Goal: Find specific page/section: Find specific page/section

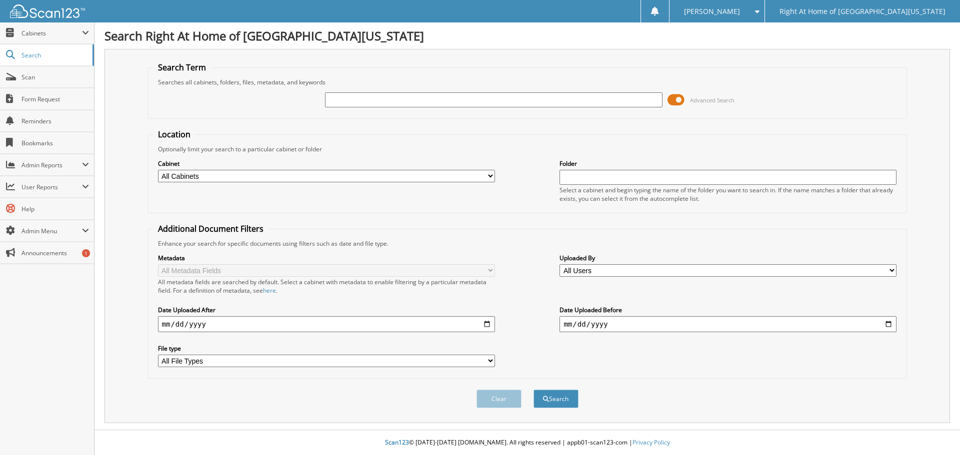
click at [365, 102] on input "text" at bounding box center [493, 99] width 337 height 15
type input "[PERSON_NAME]"
click at [554, 402] on button "Search" at bounding box center [555, 399] width 45 height 18
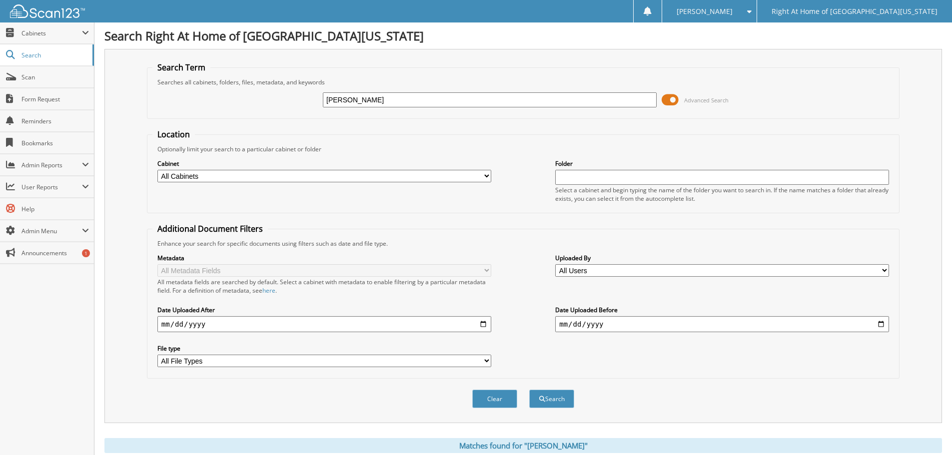
click at [390, 98] on input "[PERSON_NAME]" at bounding box center [490, 99] width 334 height 15
type input "[PERSON_NAME]"
click at [529, 390] on button "Search" at bounding box center [551, 399] width 45 height 18
click at [37, 32] on span "Cabinets" at bounding box center [51, 33] width 60 height 8
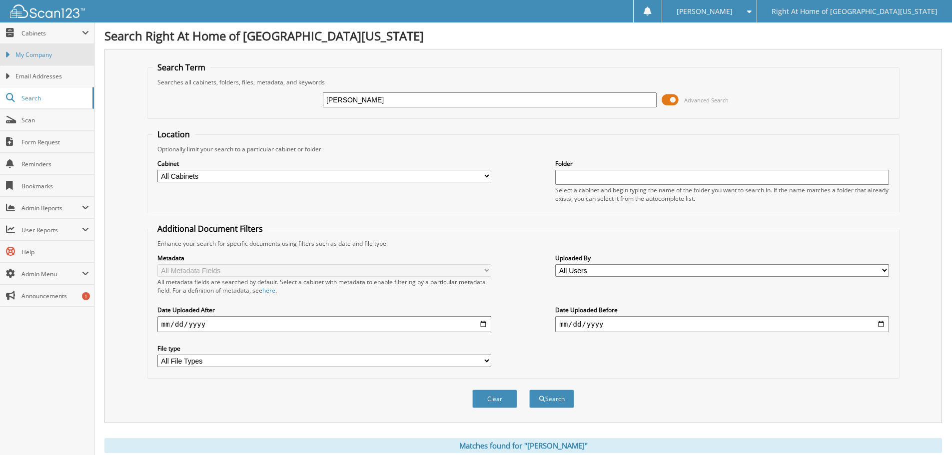
click at [31, 57] on span "My Company" at bounding box center [51, 54] width 73 height 9
